Goal: Navigation & Orientation: Understand site structure

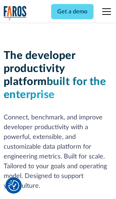
scroll to position [109, 0]
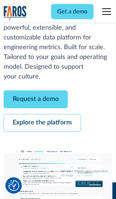
click at [35, 99] on link "Request a demo" at bounding box center [36, 99] width 64 height 18
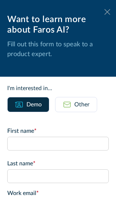
click at [107, 12] on icon at bounding box center [107, 11] width 6 height 5
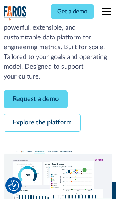
scroll to position [133, 0]
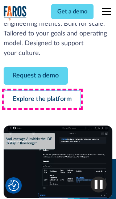
click at [42, 99] on link "Explore the platform" at bounding box center [42, 99] width 77 height 18
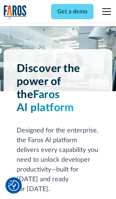
scroll to position [5434, 0]
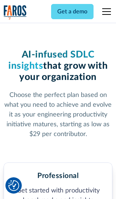
scroll to position [1123, 0]
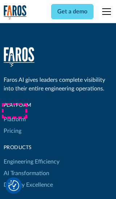
click at [14, 114] on link "Platform" at bounding box center [15, 120] width 22 height 12
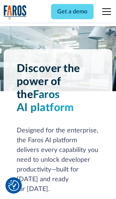
scroll to position [5666, 0]
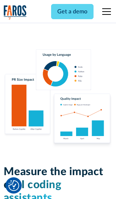
scroll to position [4473, 0]
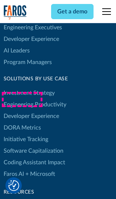
click at [22, 122] on link "DORA Metrics" at bounding box center [22, 128] width 37 height 12
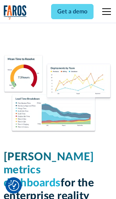
scroll to position [3169, 0]
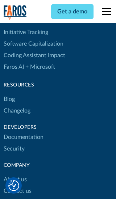
scroll to position [3279, 0]
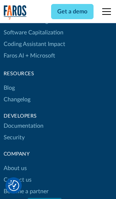
click at [17, 99] on link "Changelog" at bounding box center [17, 100] width 27 height 12
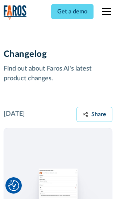
scroll to position [8736, 0]
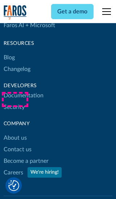
click at [15, 132] on link "About us" at bounding box center [15, 138] width 23 height 12
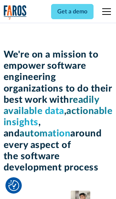
scroll to position [2496, 0]
